Goal: Task Accomplishment & Management: Use online tool/utility

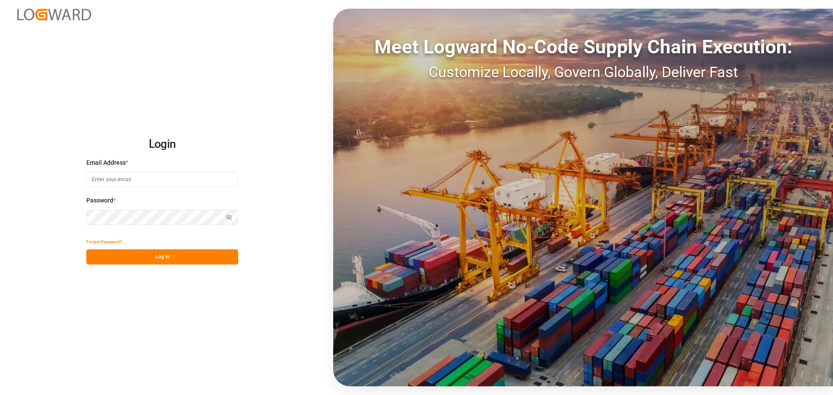
click at [152, 176] on input at bounding box center [162, 179] width 152 height 15
click at [153, 176] on input at bounding box center [162, 179] width 152 height 15
type input "paul.repp@lanxess.com"
click at [182, 270] on div "Login Email Address * paul.repp@lanxess.com Email is required. Password * Show …" at bounding box center [416, 197] width 833 height 395
click at [184, 268] on div "Login Email Address * paul.repp@lanxess.com Password * Show password Forgot Pas…" at bounding box center [416, 197] width 833 height 395
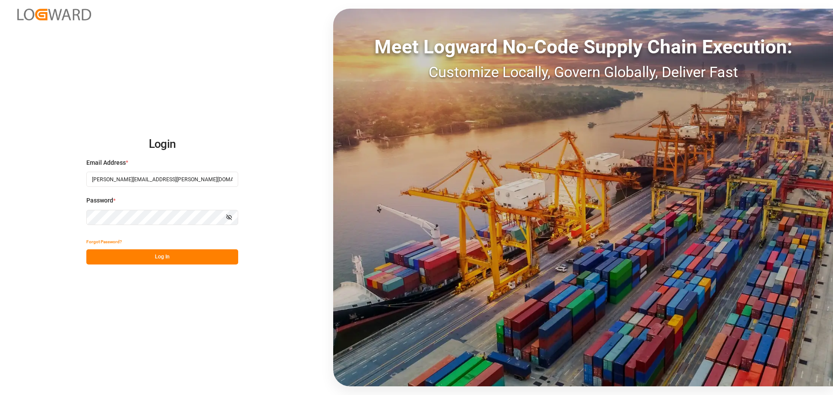
click at [185, 268] on div "Login Email Address * paul.repp@lanxess.com Password * Show password Forgot Pas…" at bounding box center [416, 197] width 833 height 395
click at [185, 266] on div "Login Email Address * paul.repp@lanxess.com Password * Show password Forgot Pas…" at bounding box center [416, 197] width 833 height 395
click at [186, 265] on div "Login Email Address * paul.repp@lanxess.com Password * Show password Forgot Pas…" at bounding box center [416, 197] width 833 height 395
click at [196, 258] on button "Log In" at bounding box center [162, 257] width 152 height 15
click at [199, 253] on div "Forgot Password? Log In" at bounding box center [162, 249] width 152 height 30
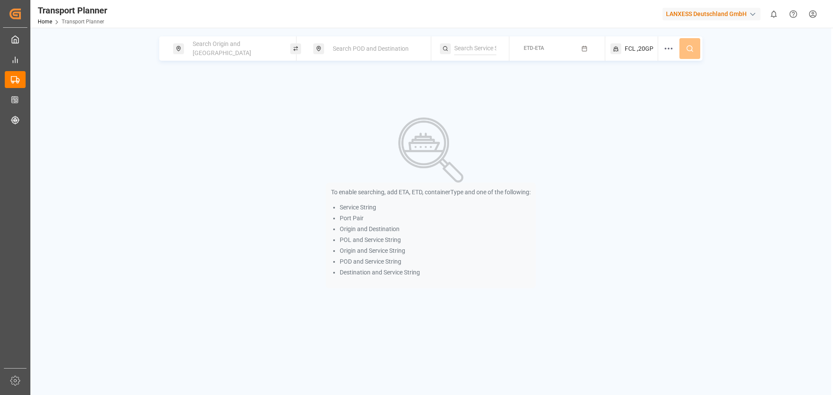
click at [207, 47] on span "Search Origin and POL" at bounding box center [222, 48] width 59 height 16
click at [211, 115] on input at bounding box center [226, 118] width 87 height 13
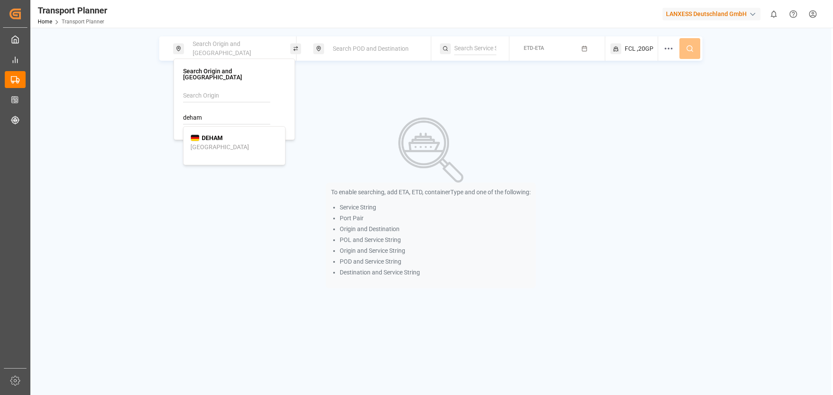
drag, startPoint x: 221, startPoint y: 130, endPoint x: 299, endPoint y: 105, distance: 82.1
click at [222, 135] on b "DEHAM" at bounding box center [212, 138] width 21 height 7
type input "DEHAM"
click at [387, 47] on span "Search POD and Destination" at bounding box center [371, 48] width 76 height 7
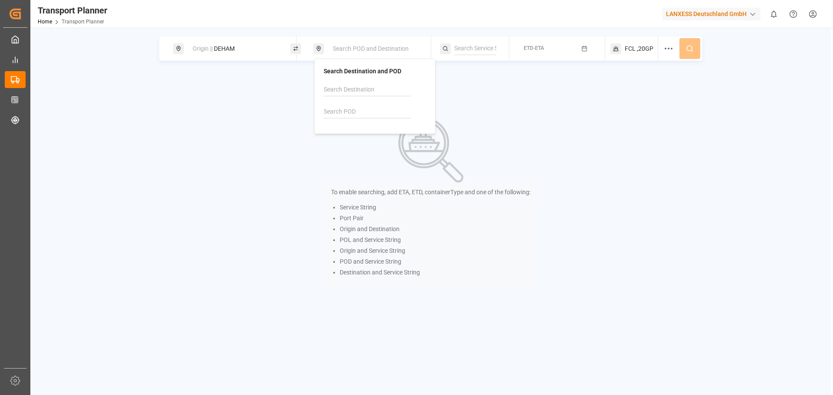
click at [356, 109] on input at bounding box center [367, 111] width 87 height 13
click at [380, 129] on div "THBKK Bangkok" at bounding box center [375, 137] width 88 height 18
type input "THBKK"
click at [548, 53] on button "ETD-ETA" at bounding box center [557, 48] width 85 height 17
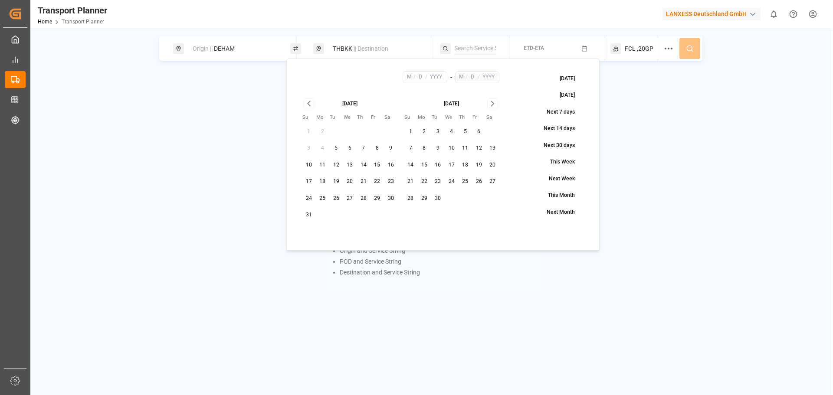
click at [465, 132] on button "5" at bounding box center [466, 132] width 14 height 14
type input "9"
type input "5"
type input "2025"
click at [491, 102] on icon "Go to next month" at bounding box center [493, 104] width 10 height 10
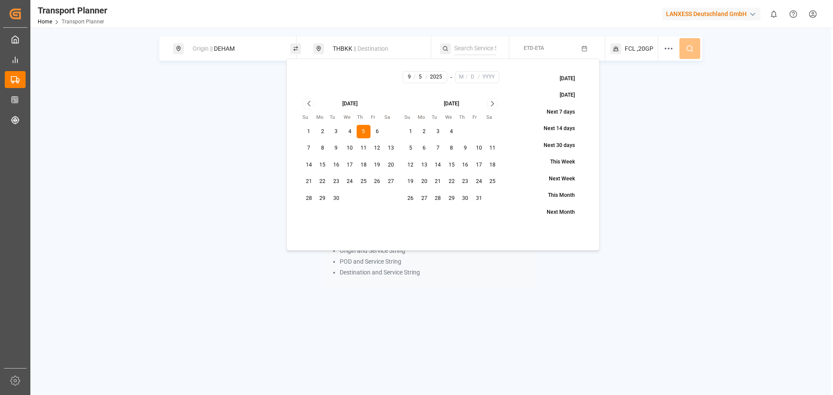
click at [489, 102] on icon "Go to next month" at bounding box center [493, 104] width 10 height 10
drag, startPoint x: 417, startPoint y: 213, endPoint x: 420, endPoint y: 209, distance: 4.6
click at [417, 212] on button "30" at bounding box center [411, 215] width 14 height 14
type input "11"
type input "30"
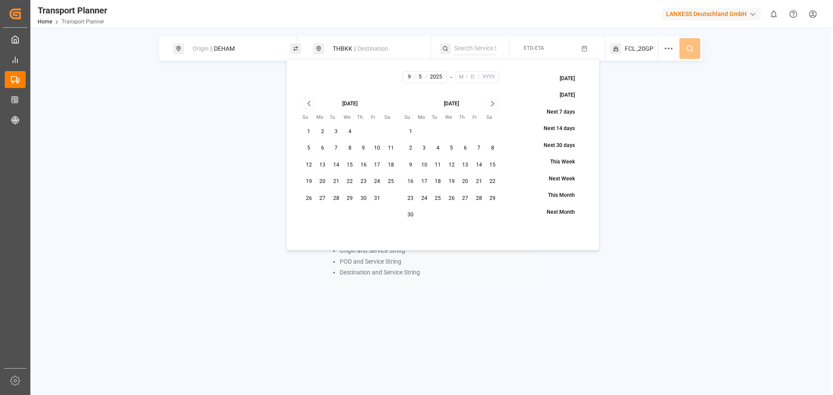
type input "2025"
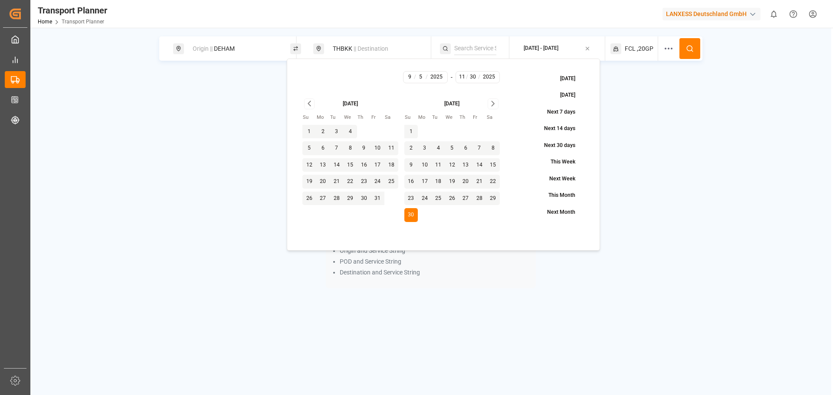
click at [687, 44] on button at bounding box center [690, 48] width 21 height 21
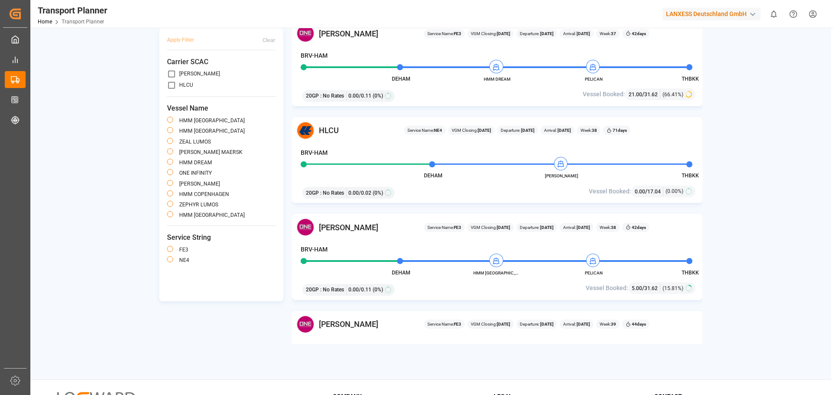
scroll to position [217, 0]
